Goal: Check status: Check status

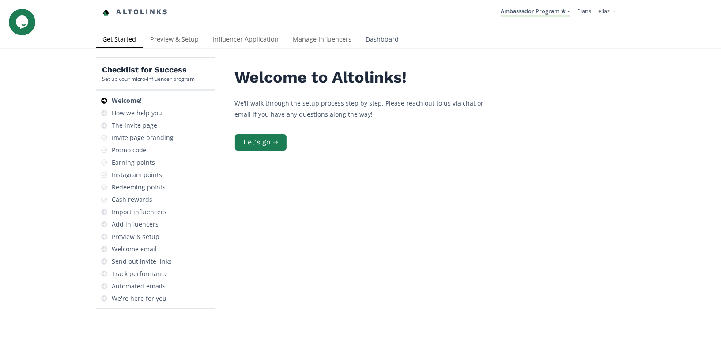
click at [377, 42] on link "Dashboard" at bounding box center [382, 40] width 47 height 18
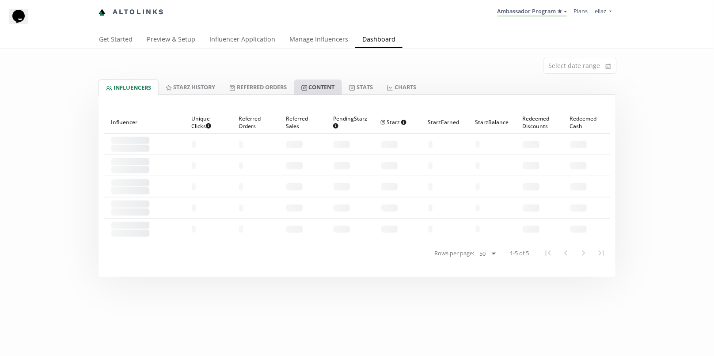
click at [323, 94] on link "Content" at bounding box center [318, 87] width 48 height 15
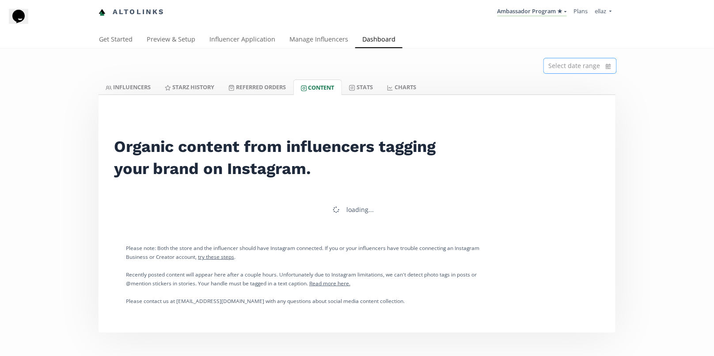
click at [607, 68] on icon "calendar" at bounding box center [608, 66] width 5 height 5
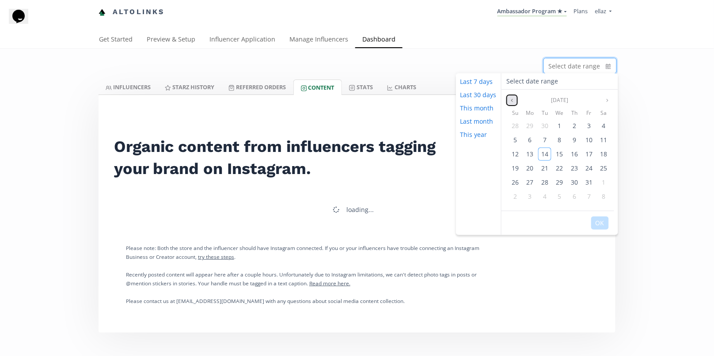
click at [515, 102] on button "Previous month" at bounding box center [512, 100] width 11 height 11
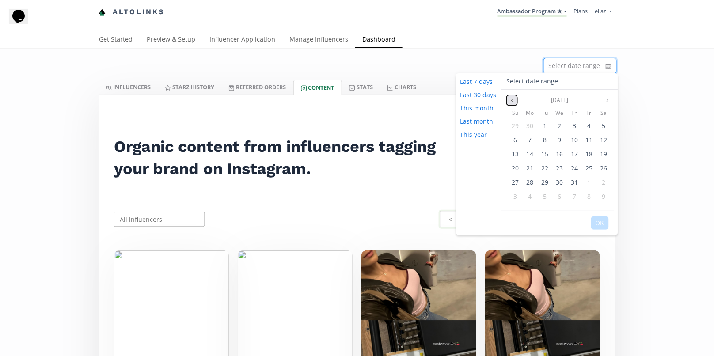
click at [515, 102] on button "Previous month" at bounding box center [512, 100] width 11 height 11
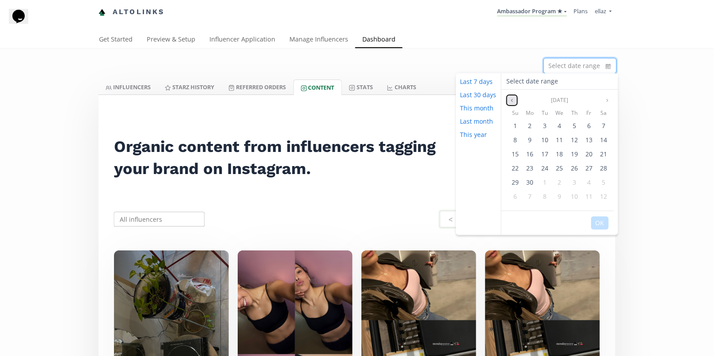
click at [515, 102] on button "Previous month" at bounding box center [512, 100] width 11 height 11
click at [576, 123] on div "1" at bounding box center [574, 125] width 13 height 13
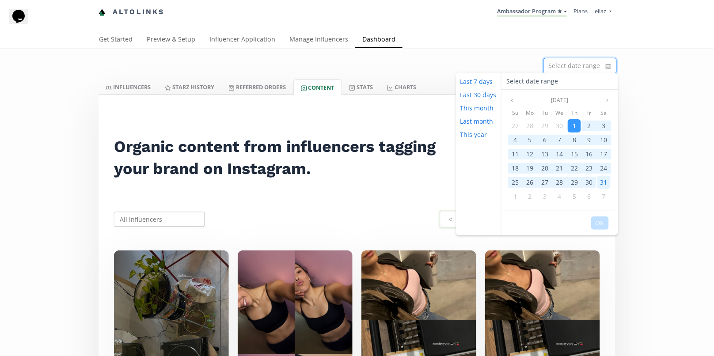
click at [602, 181] on span "31" at bounding box center [603, 182] width 7 height 8
click at [597, 224] on button "OK" at bounding box center [600, 222] width 18 height 13
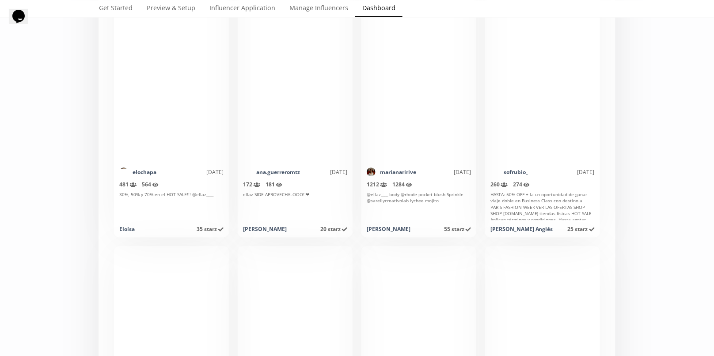
scroll to position [4095, 0]
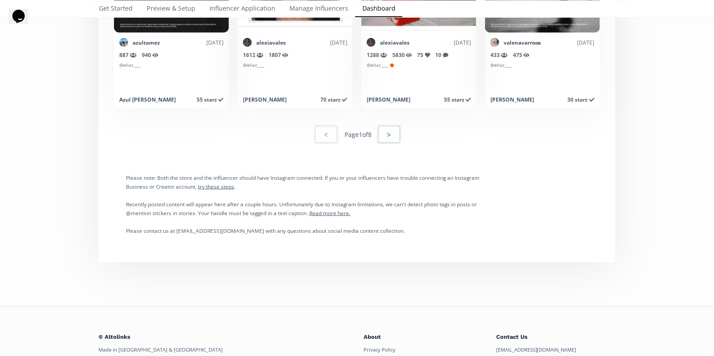
click at [381, 136] on button ">" at bounding box center [389, 134] width 24 height 19
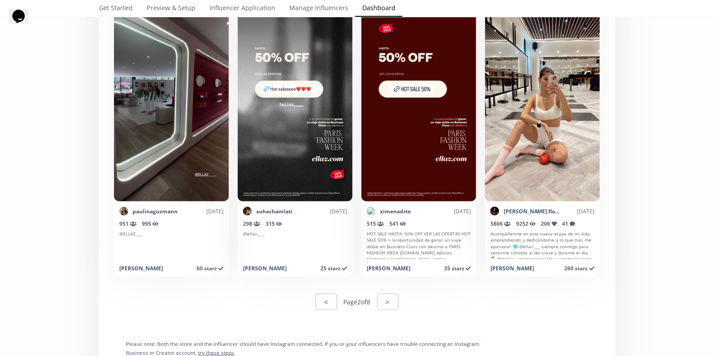
scroll to position [4339, 0]
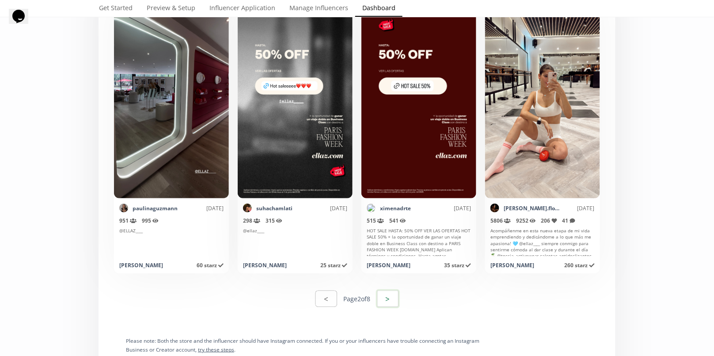
click at [385, 297] on button ">" at bounding box center [388, 298] width 24 height 19
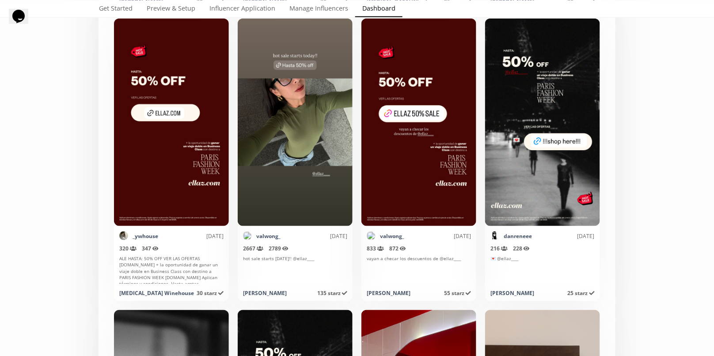
scroll to position [3669, 0]
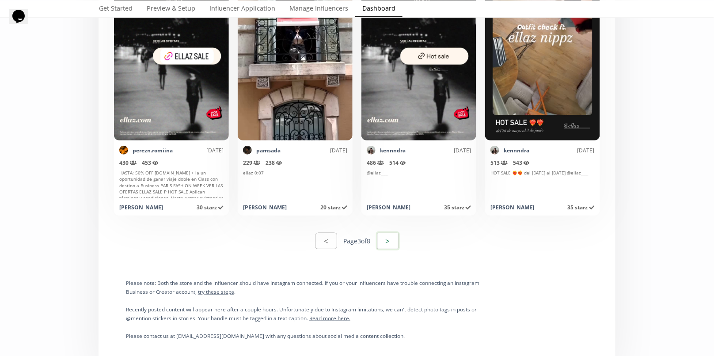
click at [390, 237] on button ">" at bounding box center [388, 240] width 24 height 19
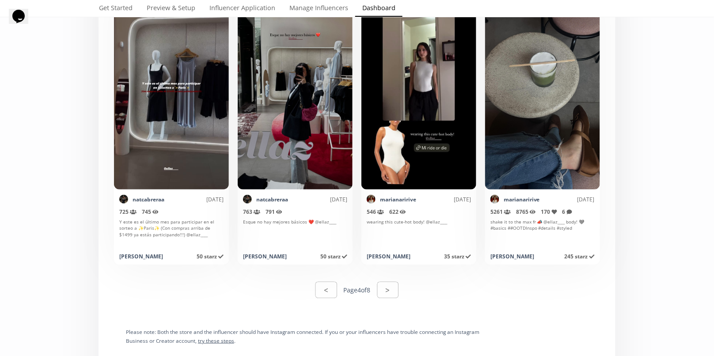
scroll to position [4312, 0]
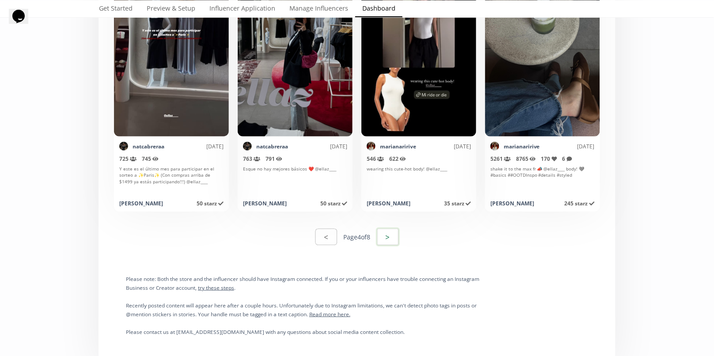
click at [386, 240] on button ">" at bounding box center [388, 236] width 24 height 19
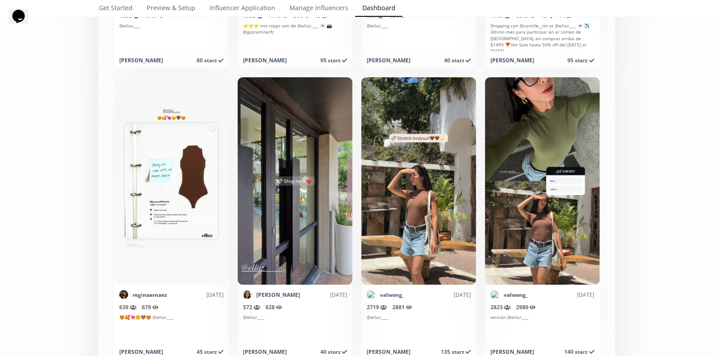
scroll to position [4407, 0]
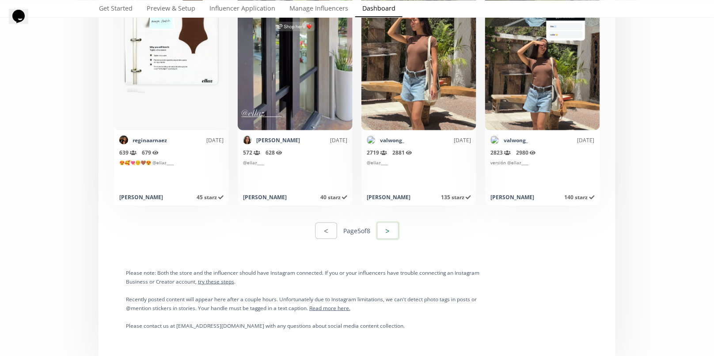
click at [396, 229] on button ">" at bounding box center [388, 230] width 24 height 19
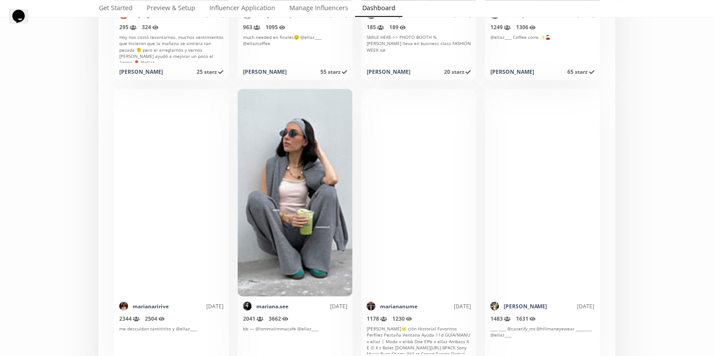
scroll to position [3998, 0]
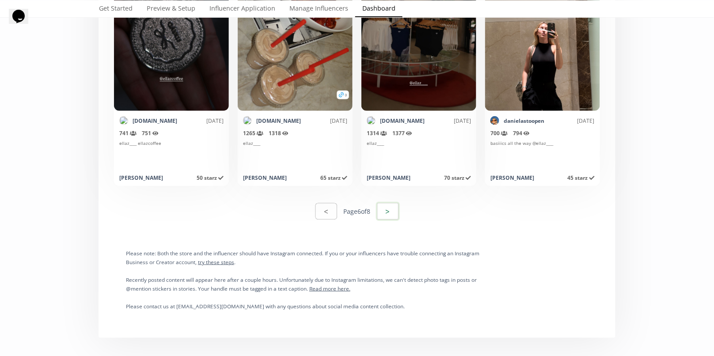
click at [392, 212] on button ">" at bounding box center [388, 211] width 24 height 19
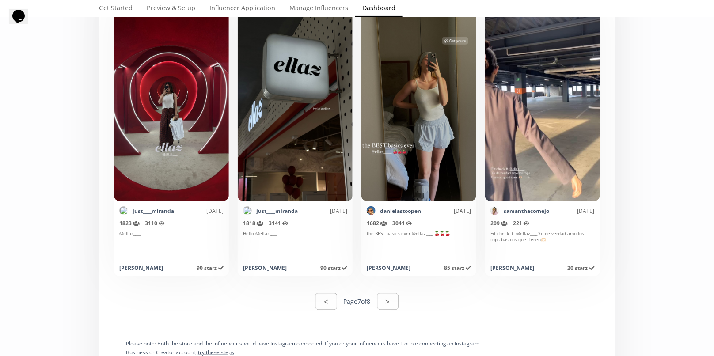
scroll to position [4386, 0]
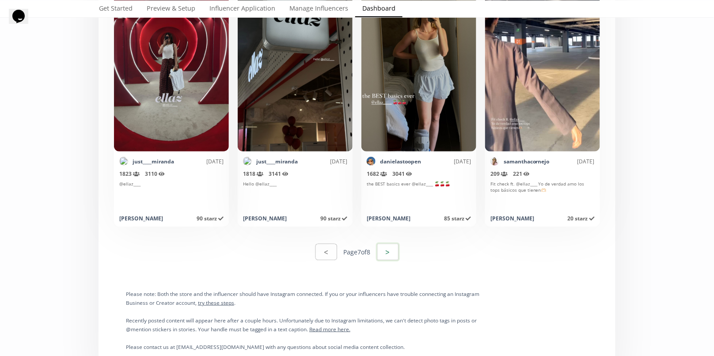
click at [387, 253] on button ">" at bounding box center [388, 252] width 24 height 19
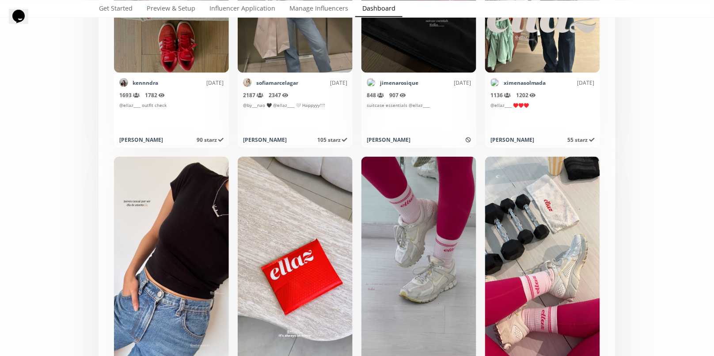
scroll to position [0, 0]
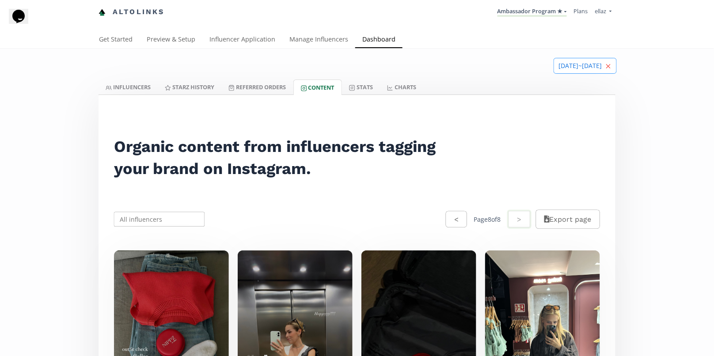
click at [610, 66] on icon "close" at bounding box center [608, 66] width 5 height 5
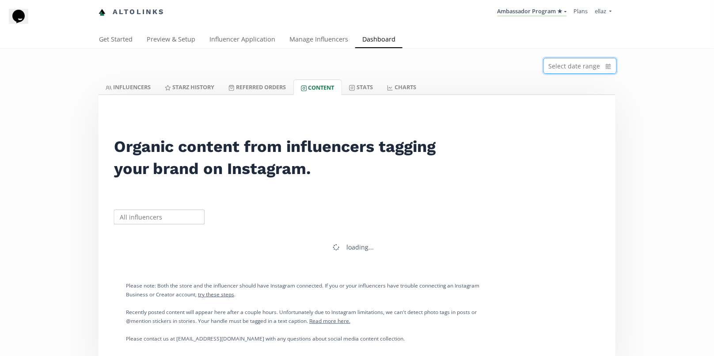
click at [610, 65] on icon "calendar" at bounding box center [608, 66] width 5 height 9
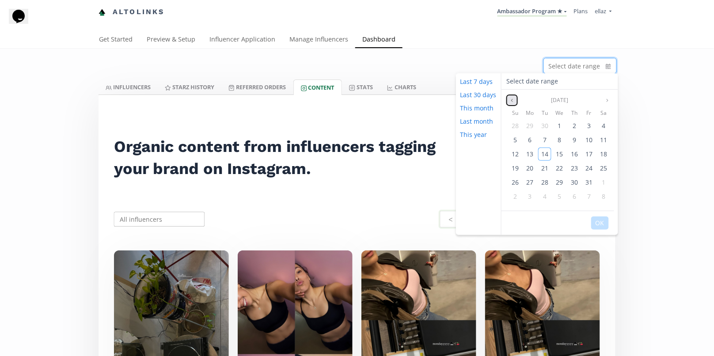
click at [512, 99] on icon "angle left" at bounding box center [511, 100] width 5 height 5
click at [512, 100] on icon "angle left" at bounding box center [511, 100] width 5 height 5
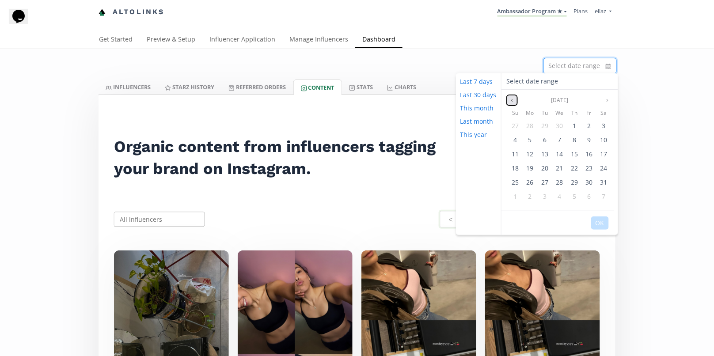
click at [512, 99] on icon "angle left" at bounding box center [511, 100] width 5 height 5
click at [612, 98] on div "[DATE]" at bounding box center [559, 100] width 117 height 11
click at [607, 99] on icon "angle right" at bounding box center [607, 100] width 5 height 5
click at [514, 125] on span "1" at bounding box center [515, 125] width 4 height 8
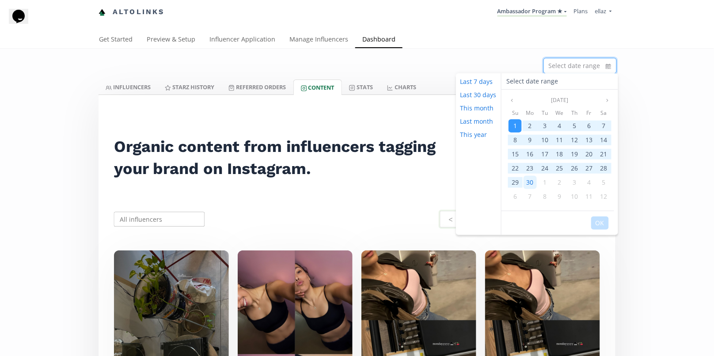
click at [532, 177] on div "30" at bounding box center [529, 182] width 13 height 13
click at [602, 219] on button "OK" at bounding box center [600, 222] width 18 height 13
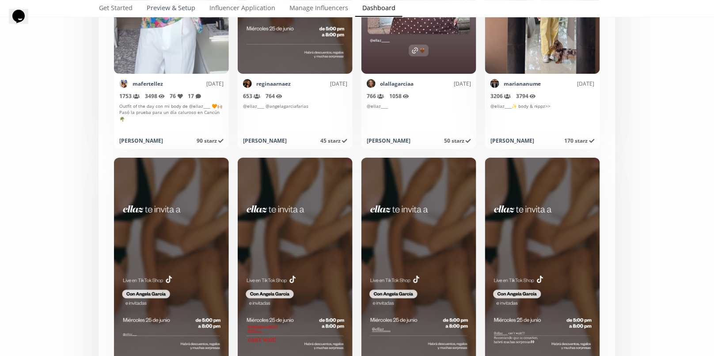
scroll to position [4420, 0]
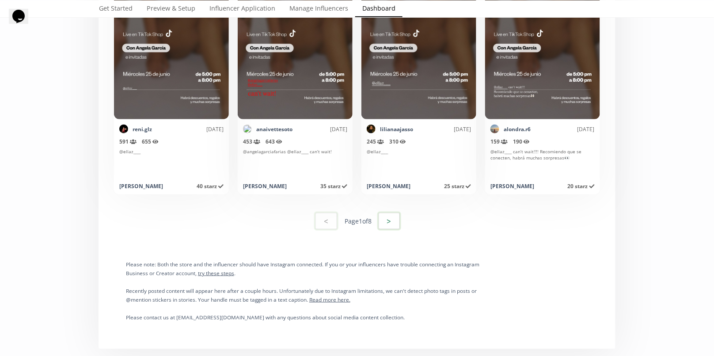
click at [390, 221] on button ">" at bounding box center [389, 221] width 24 height 19
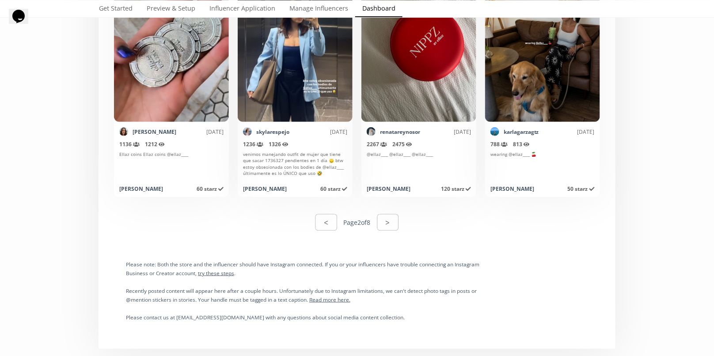
scroll to position [4442, 0]
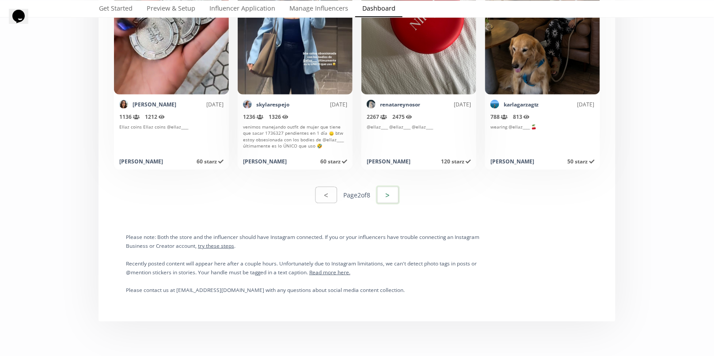
click at [394, 190] on button ">" at bounding box center [388, 195] width 24 height 19
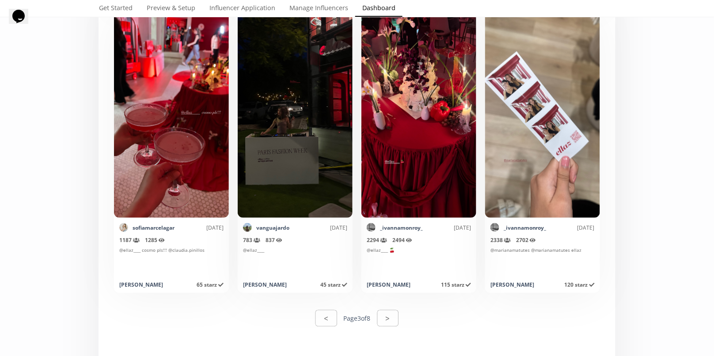
scroll to position [4518, 0]
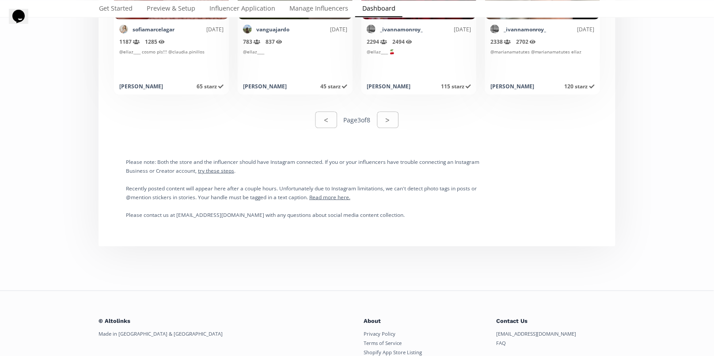
click at [393, 132] on div "< Page 3 of 8 >" at bounding box center [357, 120] width 506 height 30
click at [394, 125] on button ">" at bounding box center [388, 119] width 24 height 19
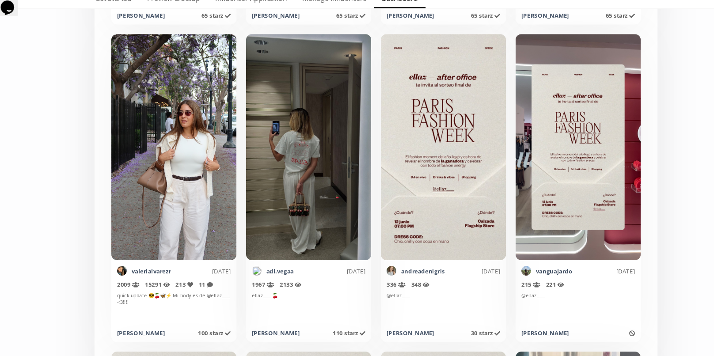
scroll to position [3997, 0]
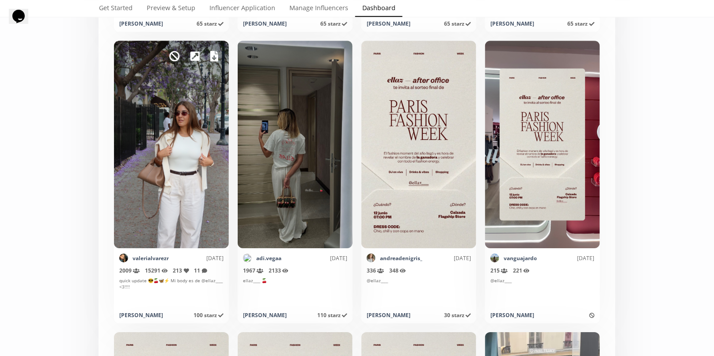
click at [216, 57] on icon at bounding box center [214, 56] width 8 height 11
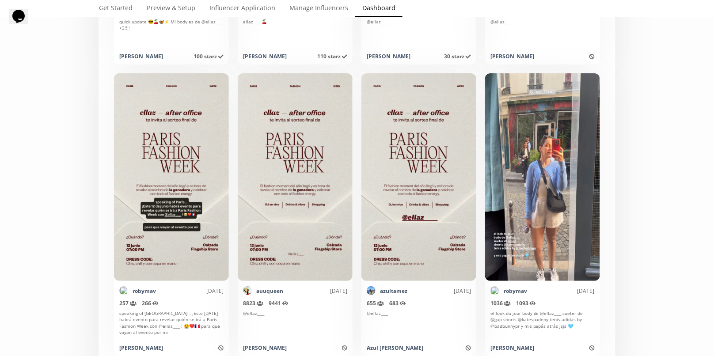
scroll to position [4263, 0]
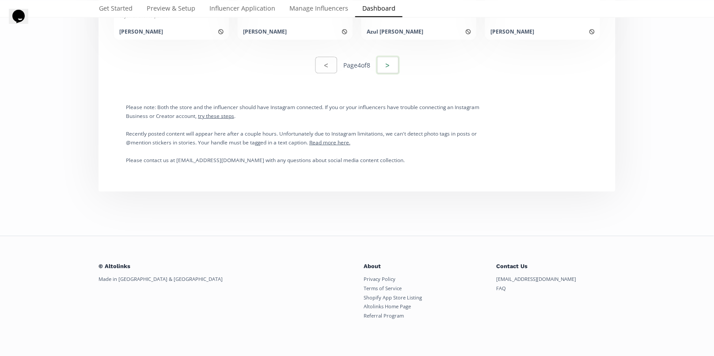
click at [398, 65] on button ">" at bounding box center [388, 65] width 24 height 19
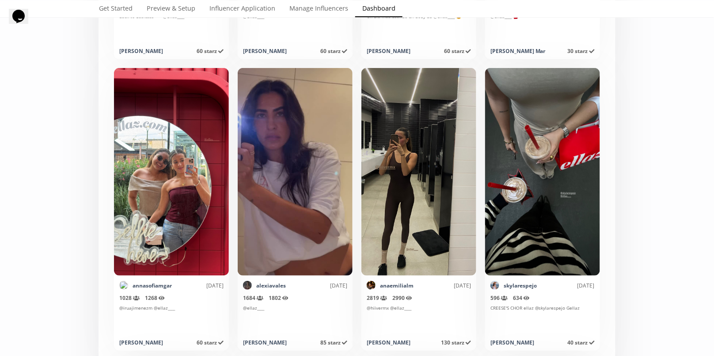
scroll to position [2221, 0]
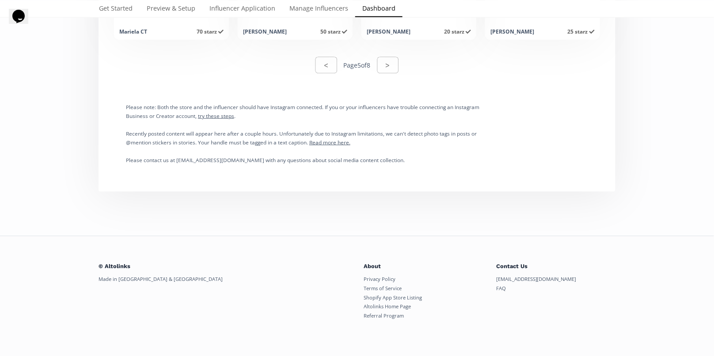
click at [383, 62] on button ">" at bounding box center [387, 65] width 21 height 16
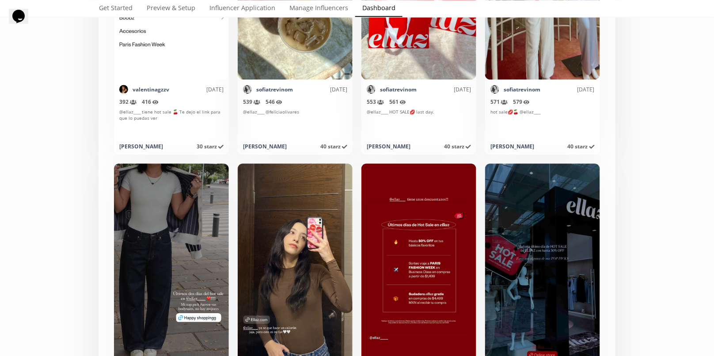
scroll to position [3834, 0]
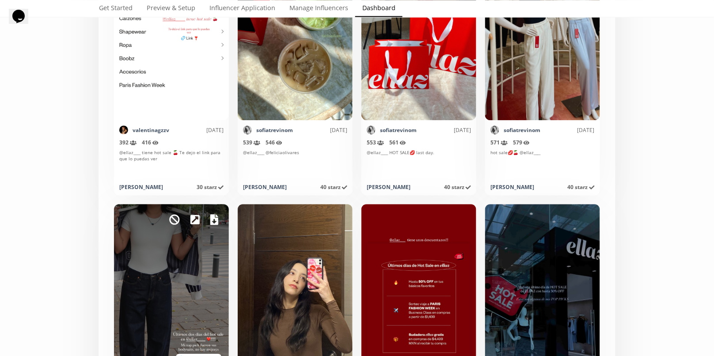
click at [212, 222] on icon at bounding box center [214, 219] width 8 height 11
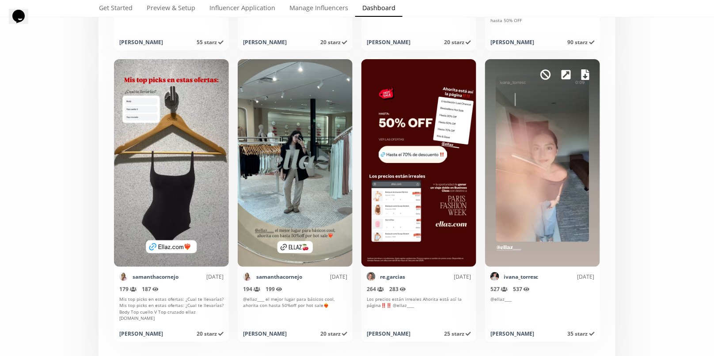
scroll to position [4361, 0]
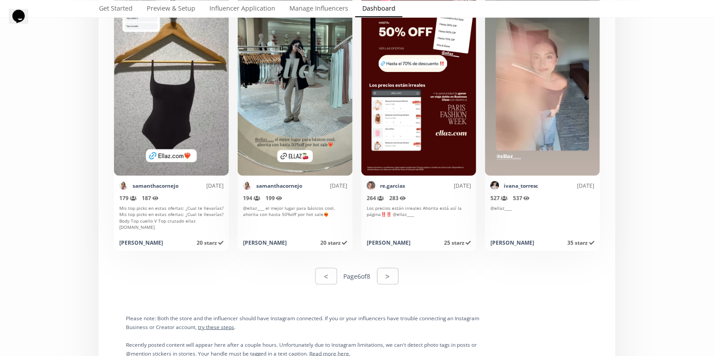
click at [387, 272] on button ">" at bounding box center [387, 276] width 21 height 16
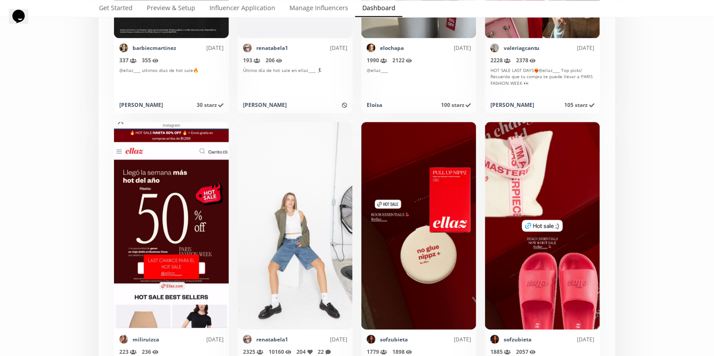
scroll to position [2815, 0]
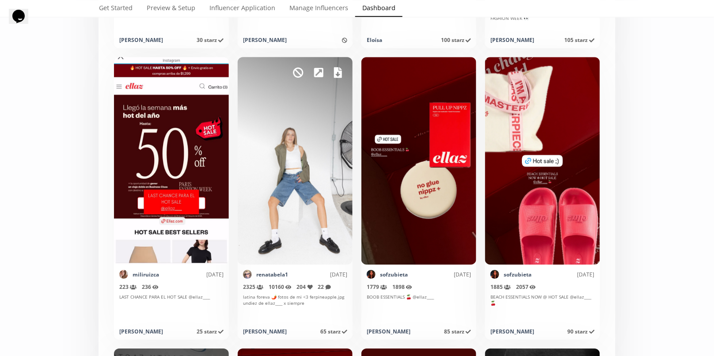
click at [341, 70] on icon at bounding box center [338, 72] width 8 height 11
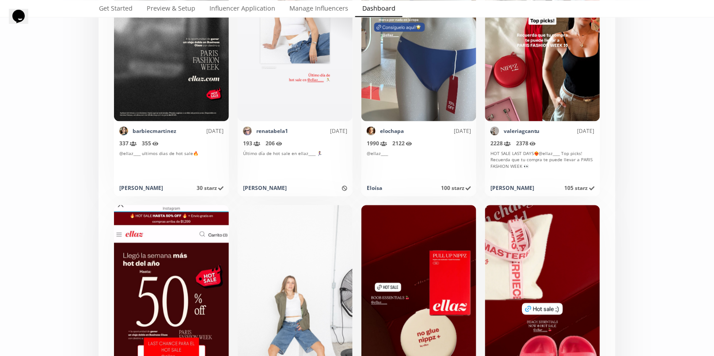
scroll to position [2512, 0]
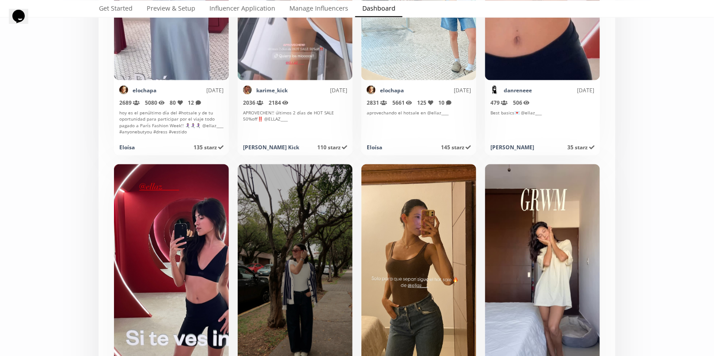
scroll to position [3643, 0]
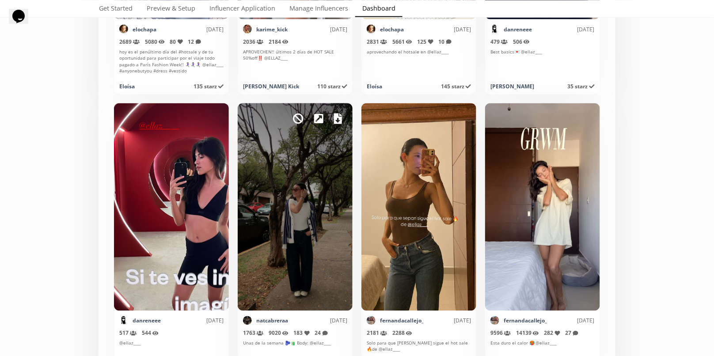
click at [334, 114] on icon at bounding box center [338, 119] width 8 height 11
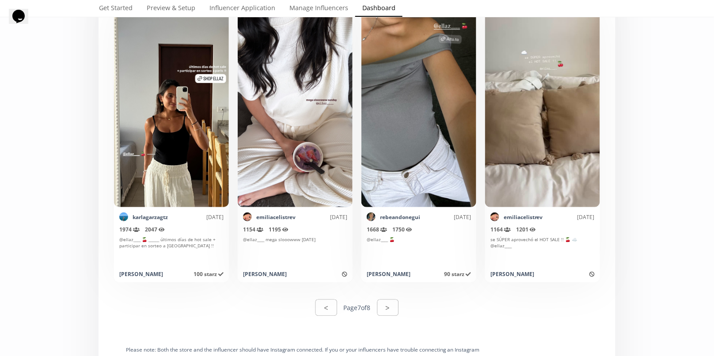
scroll to position [4460, 0]
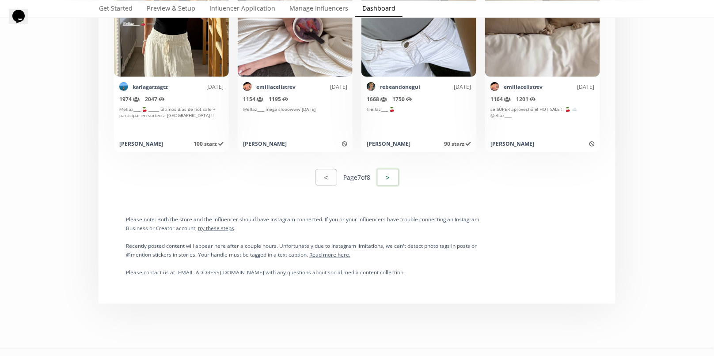
click at [396, 179] on button ">" at bounding box center [388, 177] width 24 height 19
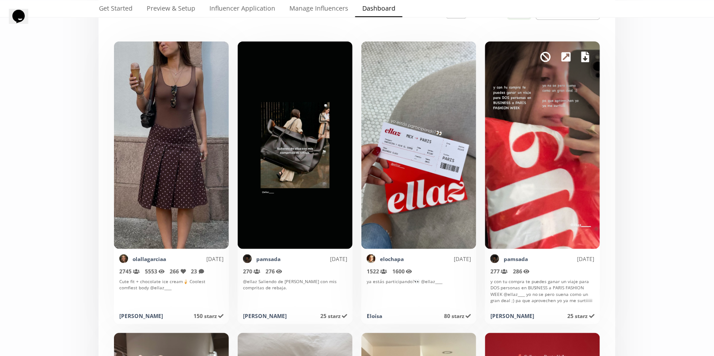
scroll to position [0, 0]
